Goal: Task Accomplishment & Management: Complete application form

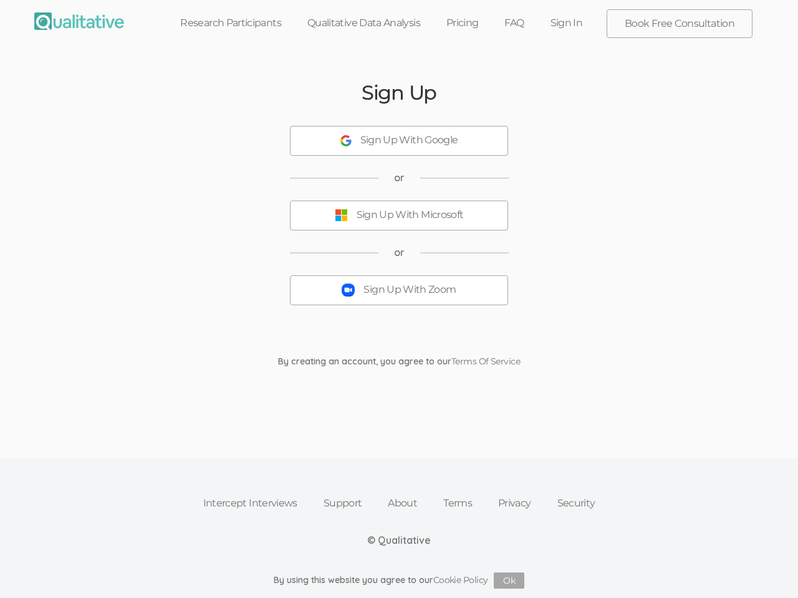
click at [399, 299] on button "Sign Up With Zoom" at bounding box center [399, 291] width 218 height 30
click at [399, 141] on div "Sign Up With Google" at bounding box center [409, 140] width 98 height 14
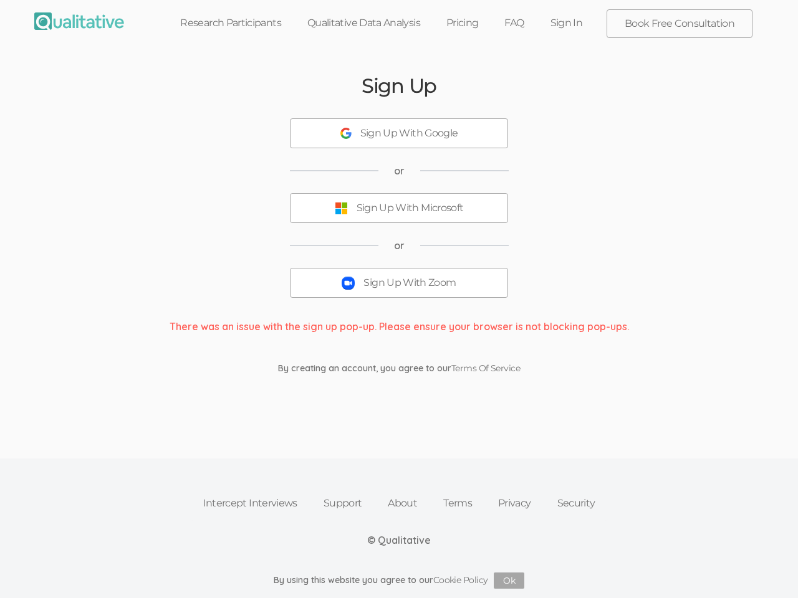
click at [399, 216] on button "Sign Up With Microsoft" at bounding box center [399, 208] width 218 height 30
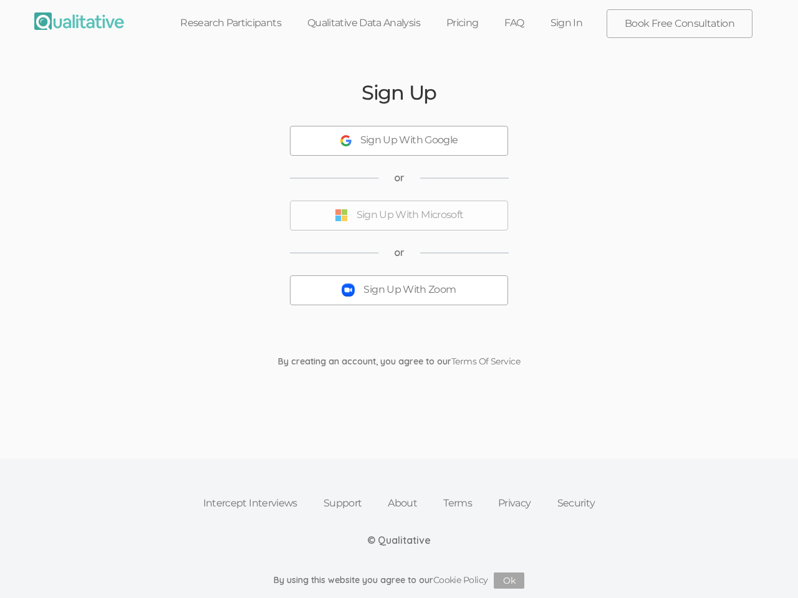
click at [399, 290] on div "Sign Up With Zoom" at bounding box center [409, 290] width 92 height 14
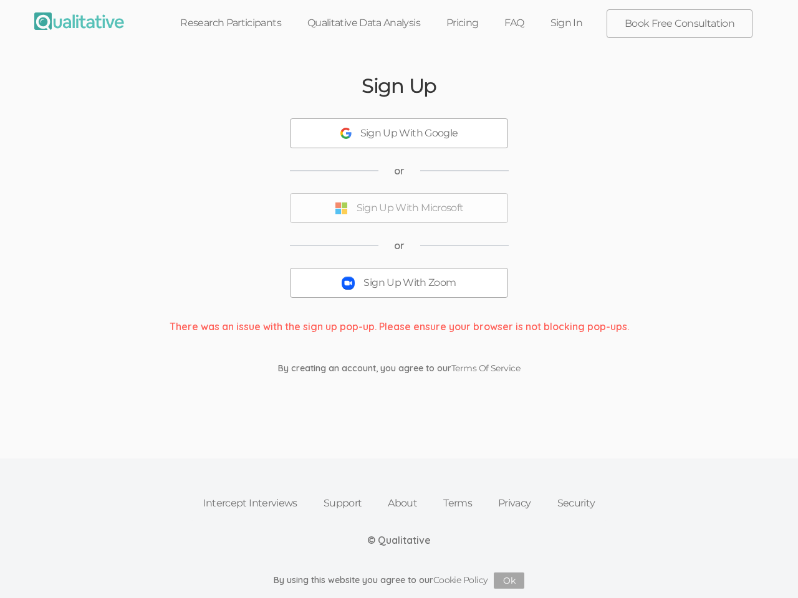
click at [509, 581] on button "Ok" at bounding box center [509, 581] width 31 height 16
